Goal: Task Accomplishment & Management: Use online tool/utility

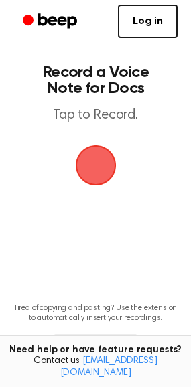
click at [92, 161] on span "button" at bounding box center [95, 165] width 75 height 75
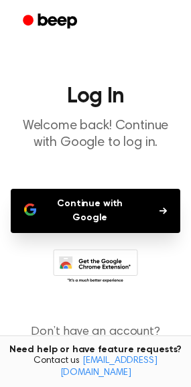
click at [85, 207] on button "Continue with Google" at bounding box center [95, 211] width 169 height 44
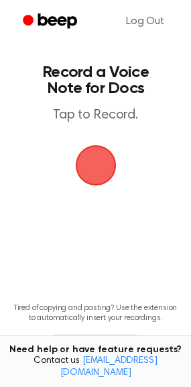
click at [105, 178] on span "button" at bounding box center [95, 164] width 65 height 65
